Goal: Check status: Check status

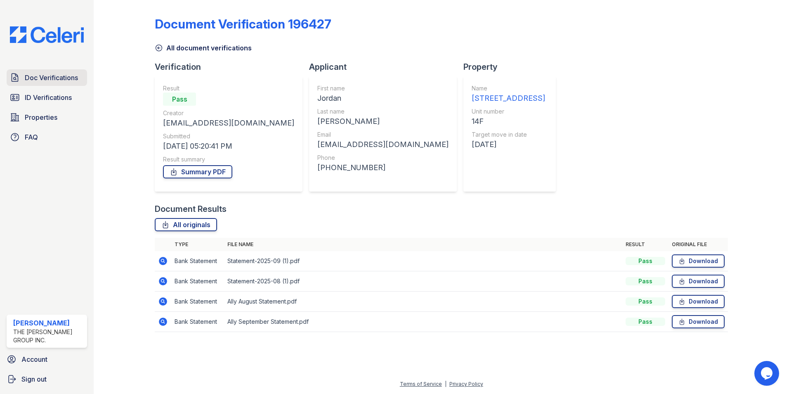
drag, startPoint x: 73, startPoint y: 88, endPoint x: 52, endPoint y: 70, distance: 26.9
click at [73, 88] on div "Doc Verifications ID Verifications Properties FAQ" at bounding box center [46, 107] width 87 height 76
click at [52, 70] on link "Doc Verifications" at bounding box center [47, 77] width 81 height 17
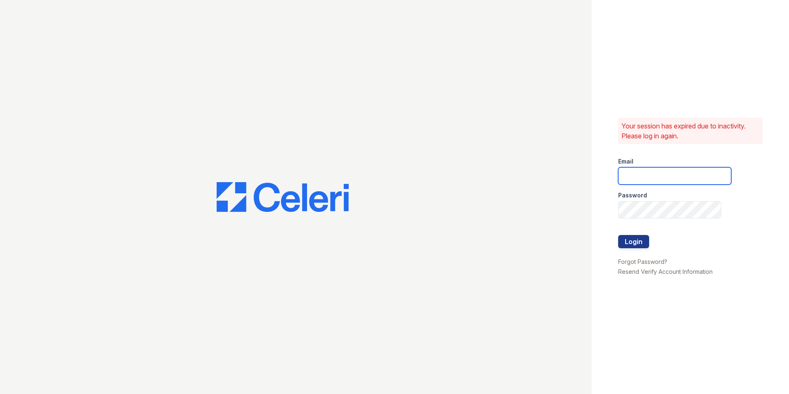
click at [644, 171] on input "email" at bounding box center [675, 175] width 113 height 17
type input "mimi@jaygroupny.com"
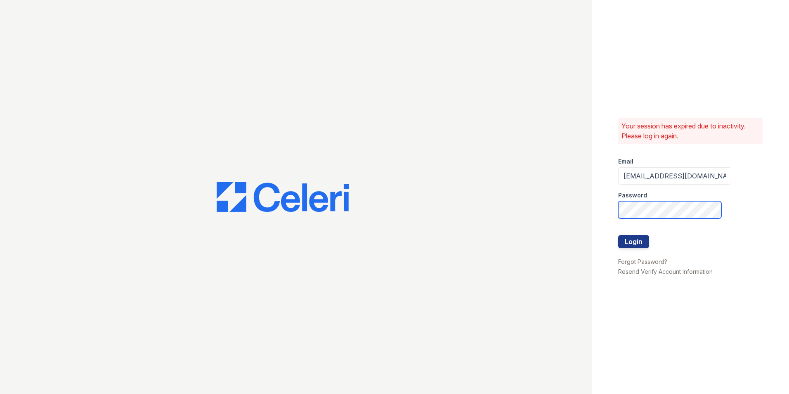
click at [619, 235] on button "Login" at bounding box center [634, 241] width 31 height 13
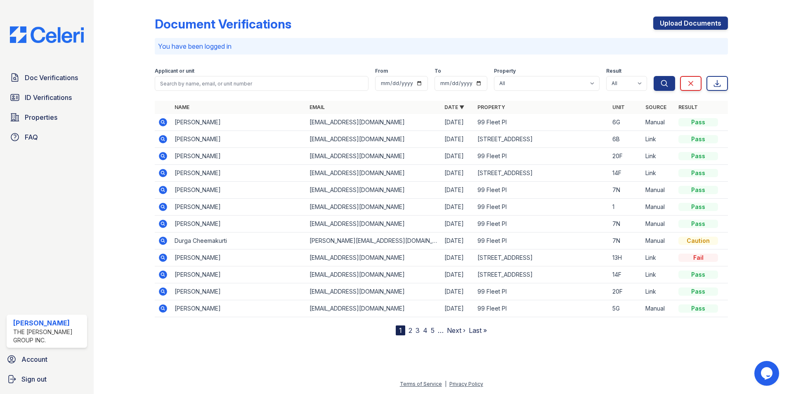
click at [164, 224] on icon at bounding box center [163, 224] width 10 height 10
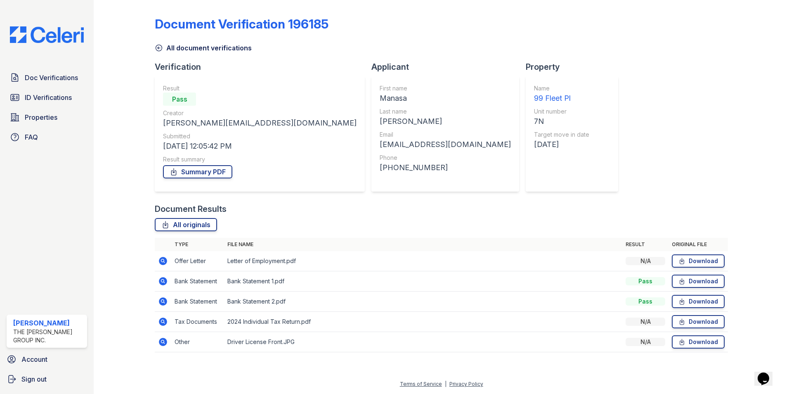
click at [165, 340] on icon at bounding box center [163, 342] width 8 height 8
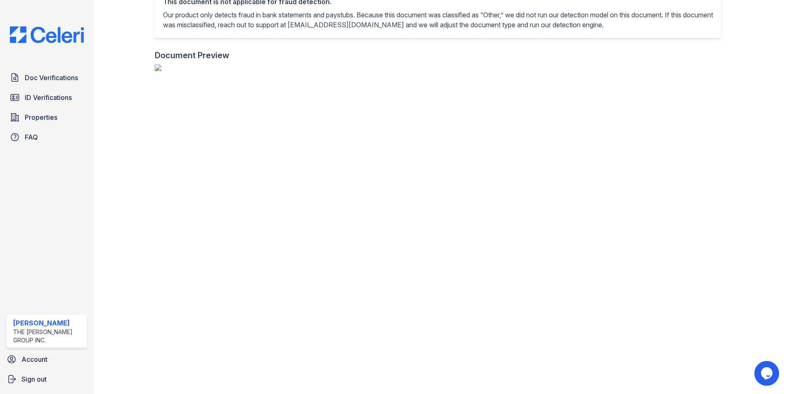
scroll to position [413, 0]
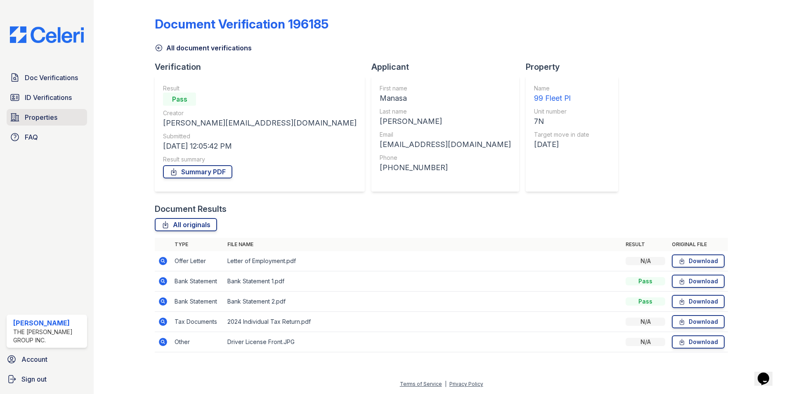
click at [40, 112] on link "Properties" at bounding box center [47, 117] width 81 height 17
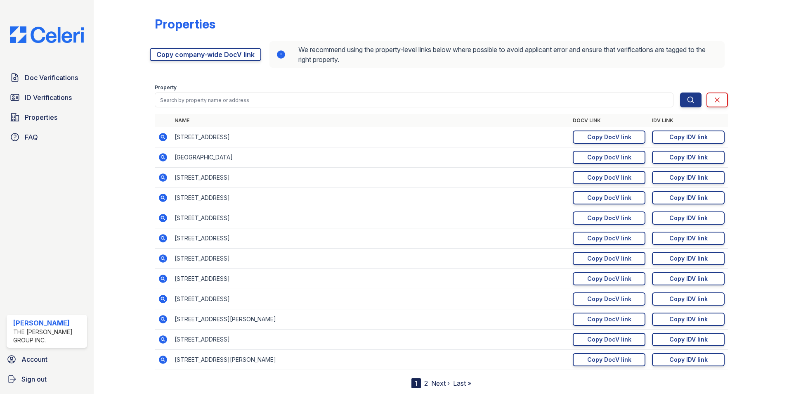
click at [64, 98] on span "ID Verifications" at bounding box center [48, 97] width 47 height 10
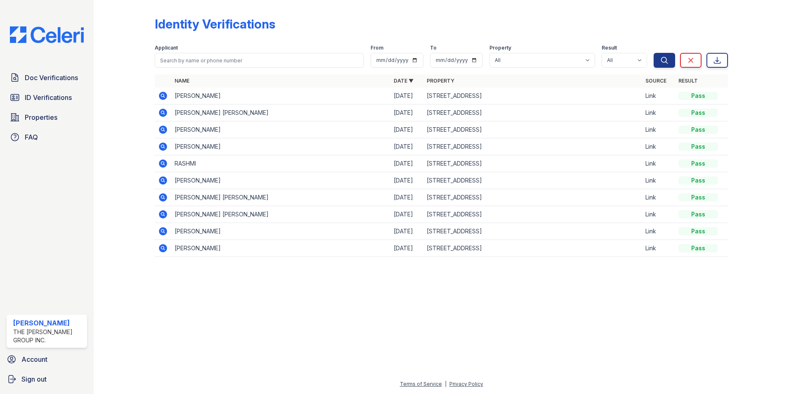
click at [168, 99] on icon at bounding box center [163, 96] width 10 height 10
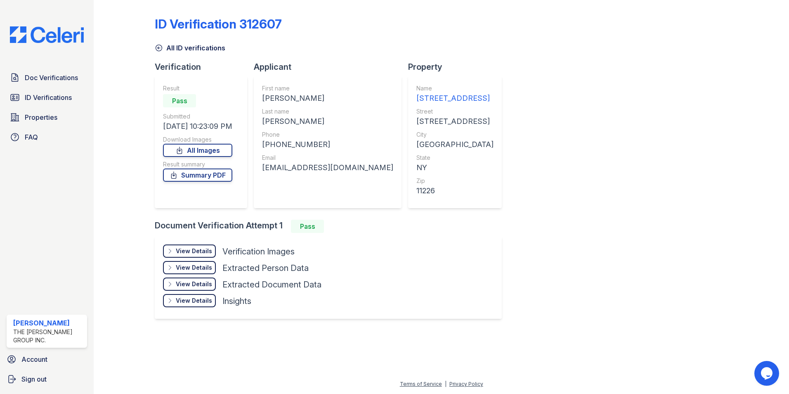
click at [192, 251] on div "View Details" at bounding box center [194, 251] width 36 height 8
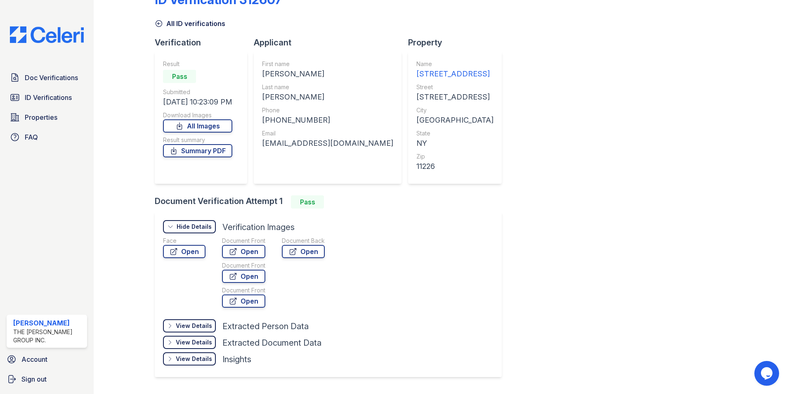
scroll to position [47, 0]
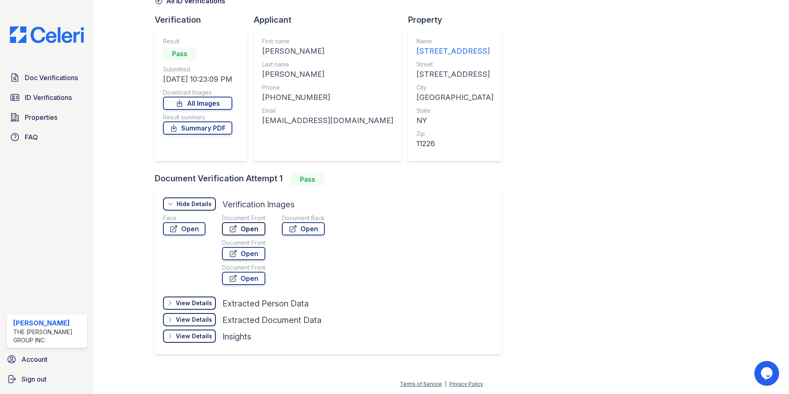
click at [247, 230] on link "Open" at bounding box center [243, 228] width 43 height 13
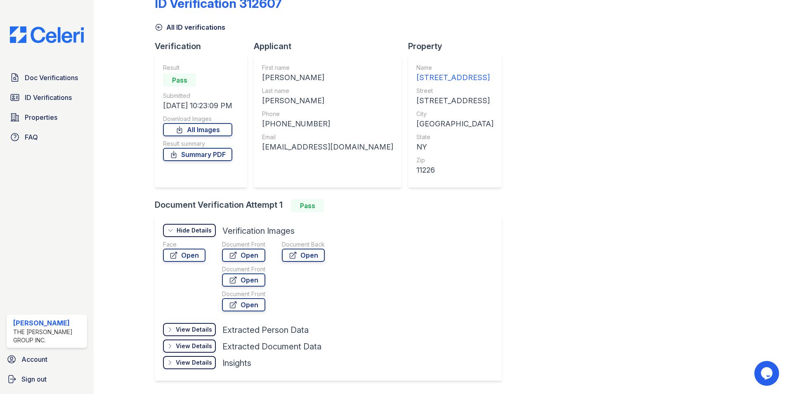
scroll to position [0, 0]
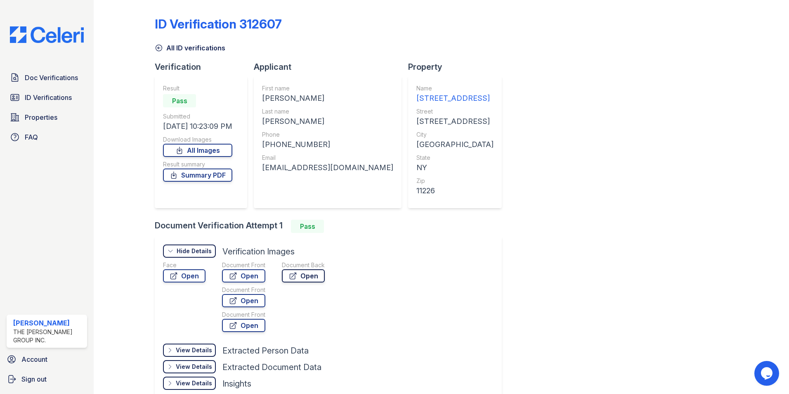
click at [312, 277] on link "Open" at bounding box center [303, 275] width 43 height 13
click at [244, 303] on link "Open" at bounding box center [243, 300] width 43 height 13
click at [244, 323] on link "Open" at bounding box center [243, 325] width 43 height 13
click at [199, 368] on div "View Details" at bounding box center [194, 367] width 36 height 8
click at [197, 353] on div "View Details" at bounding box center [194, 350] width 36 height 8
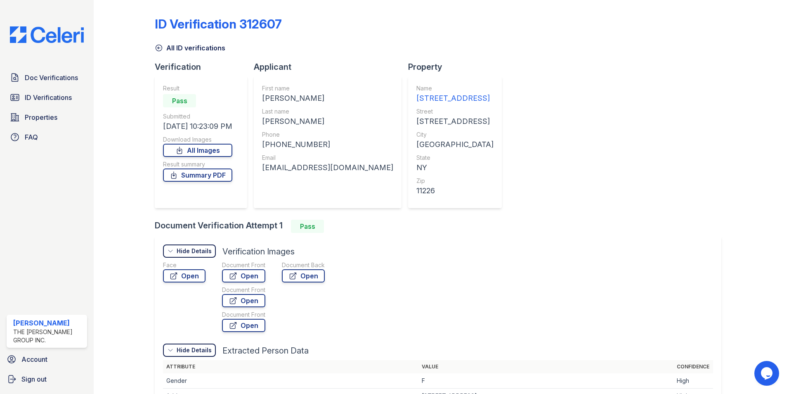
scroll to position [165, 0]
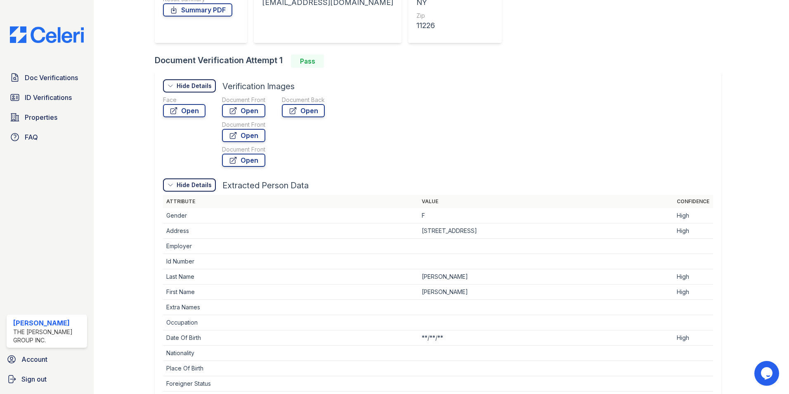
drag, startPoint x: 461, startPoint y: 246, endPoint x: 474, endPoint y: 253, distance: 15.0
click at [474, 253] on td at bounding box center [547, 246] width 256 height 15
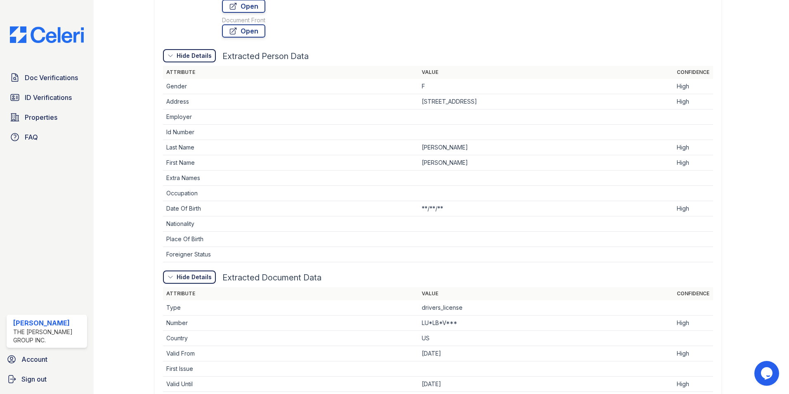
scroll to position [372, 0]
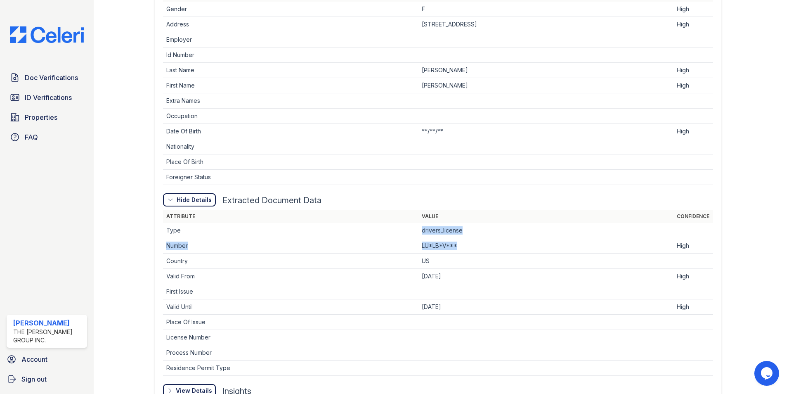
drag, startPoint x: 417, startPoint y: 229, endPoint x: 472, endPoint y: 268, distance: 66.9
click at [472, 268] on table "Attribute Value Confidence Type drivers_license Number LU*LB*V*** High Country …" at bounding box center [438, 293] width 550 height 166
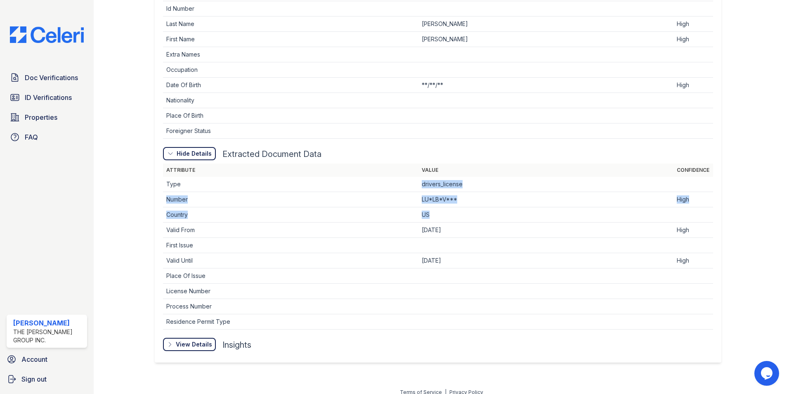
scroll to position [426, 0]
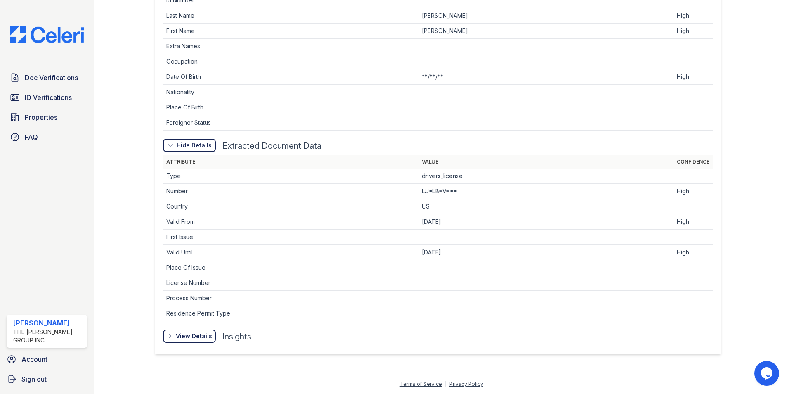
click at [192, 336] on div "View Details" at bounding box center [194, 336] width 36 height 8
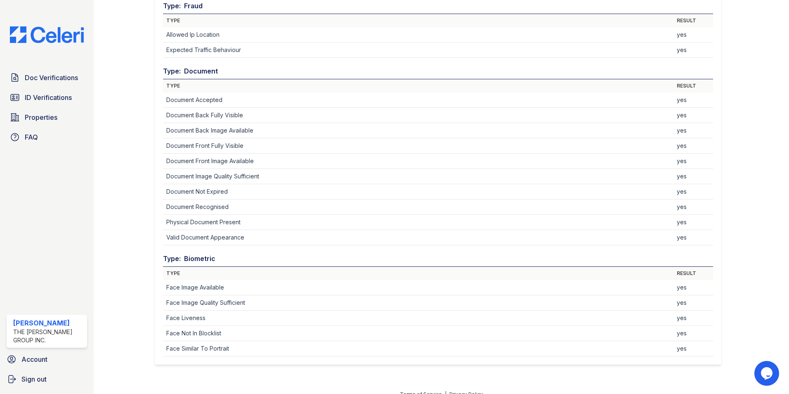
scroll to position [790, 0]
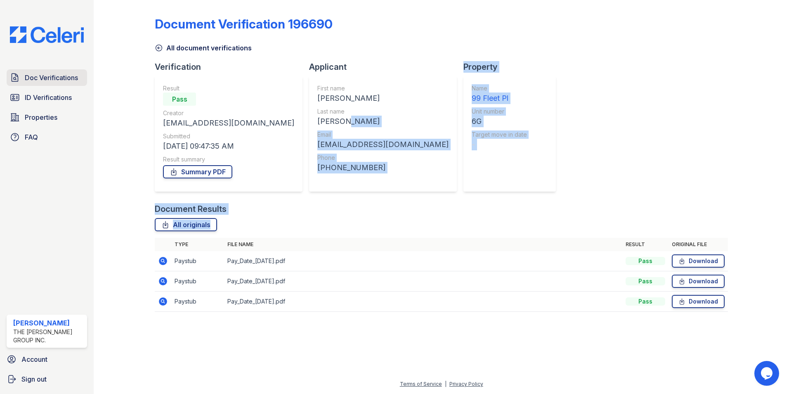
drag, startPoint x: 36, startPoint y: 74, endPoint x: 36, endPoint y: 86, distance: 11.6
click at [36, 74] on span "Doc Verifications" at bounding box center [51, 78] width 53 height 10
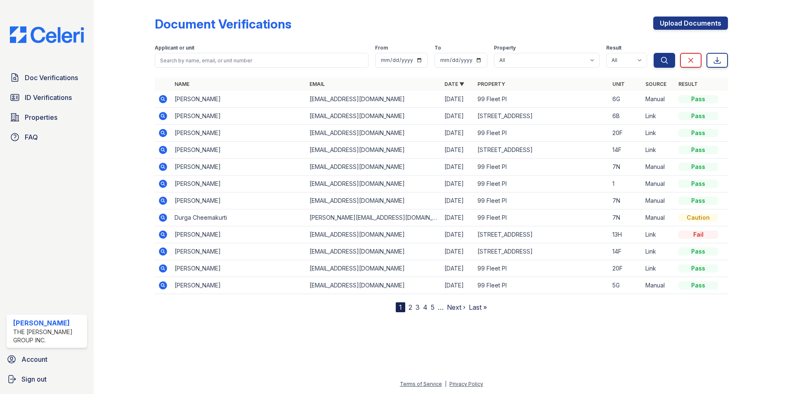
click at [538, 114] on td "[STREET_ADDRESS]" at bounding box center [541, 116] width 135 height 17
click at [164, 132] on icon at bounding box center [163, 133] width 8 height 8
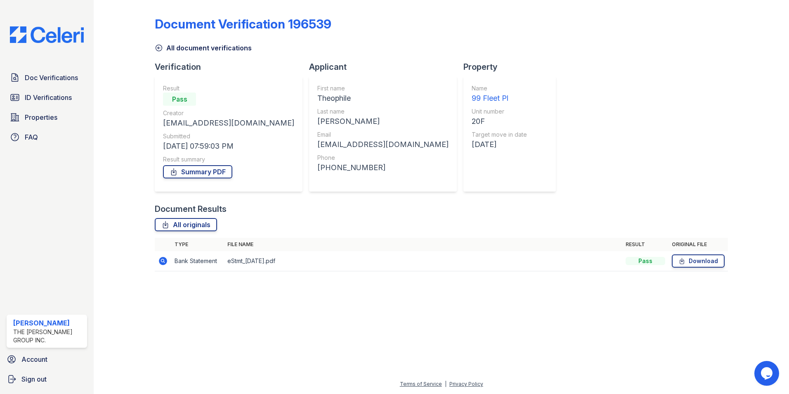
click at [161, 263] on icon at bounding box center [163, 261] width 8 height 8
